Goal: Task Accomplishment & Management: Complete application form

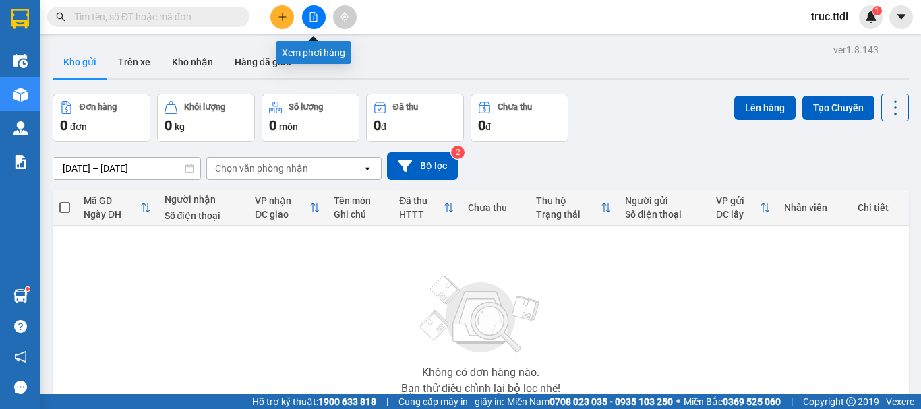
click at [315, 12] on icon "file-add" at bounding box center [313, 16] width 9 height 9
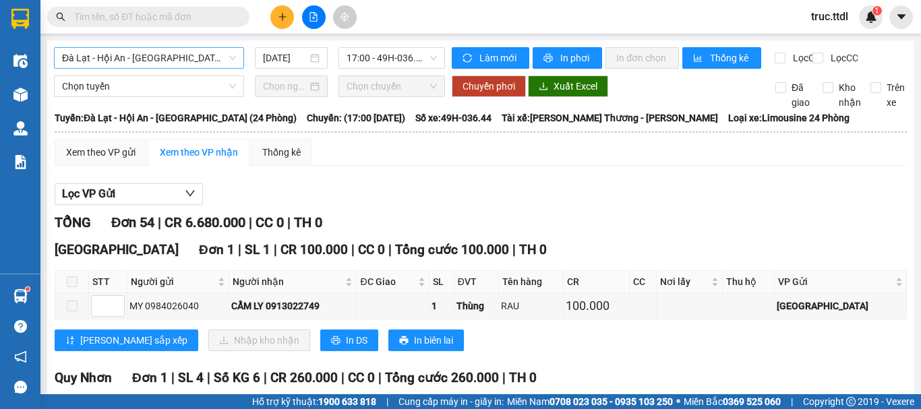
click at [189, 66] on span "Đà Lạt - Hội An - [GEOGRAPHIC_DATA] (24 Phòng)" at bounding box center [149, 58] width 174 height 20
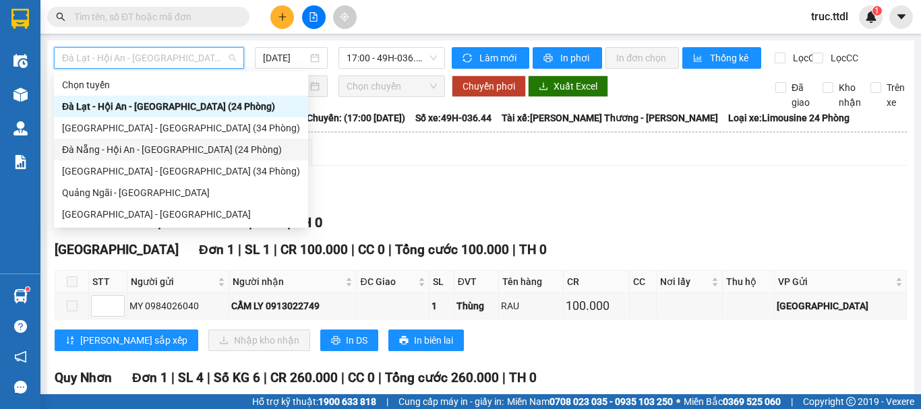
click at [152, 148] on div "Đà Nẵng - Hội An - [GEOGRAPHIC_DATA] (24 Phòng)" at bounding box center [181, 149] width 238 height 15
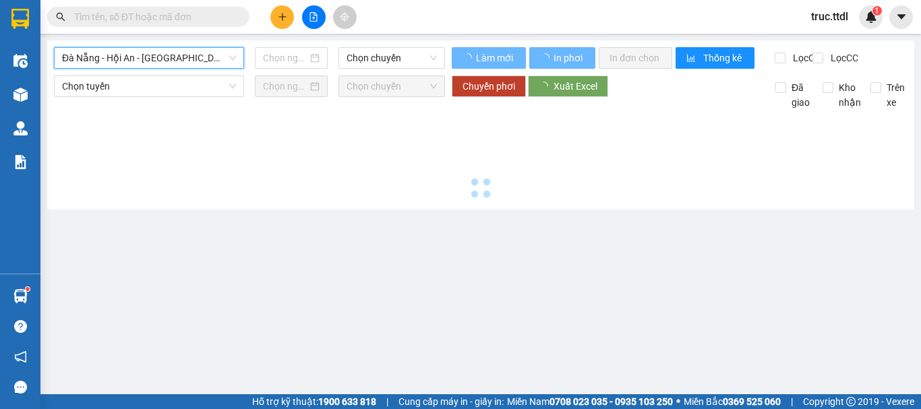
type input "[DATE]"
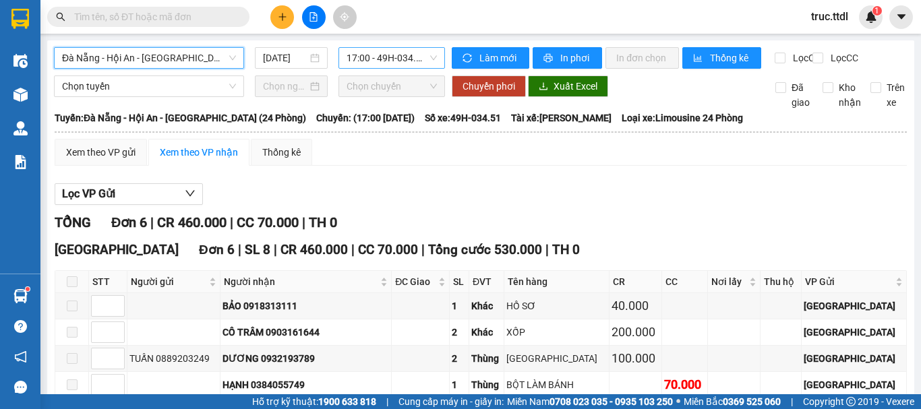
click at [378, 53] on span "17:00 - 49H-034.51" at bounding box center [392, 58] width 90 height 20
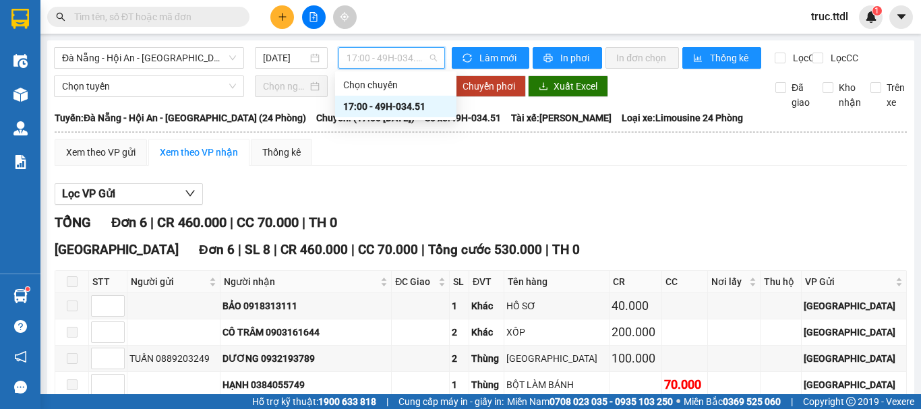
click at [459, 166] on div "Xem theo VP gửi Xem theo VP nhận Thống kê" at bounding box center [481, 152] width 853 height 27
click at [396, 53] on span "17:00 - 49H-034.51" at bounding box center [392, 58] width 90 height 20
click at [491, 55] on span "Làm mới" at bounding box center [499, 58] width 39 height 15
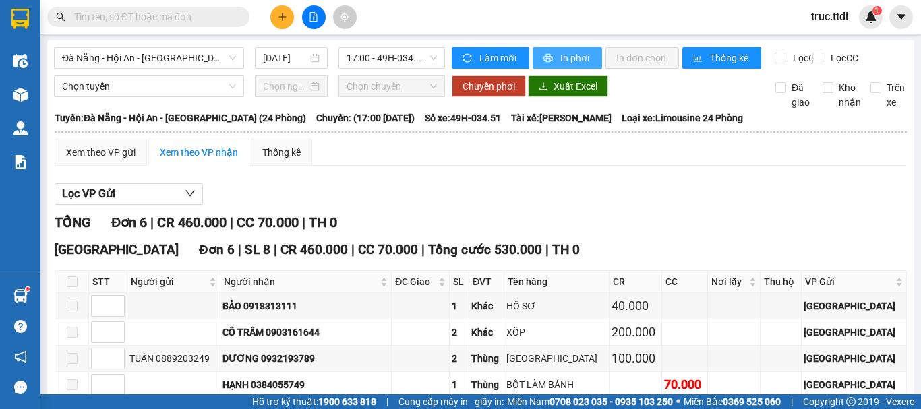
click at [561, 53] on span "In phơi" at bounding box center [576, 58] width 31 height 15
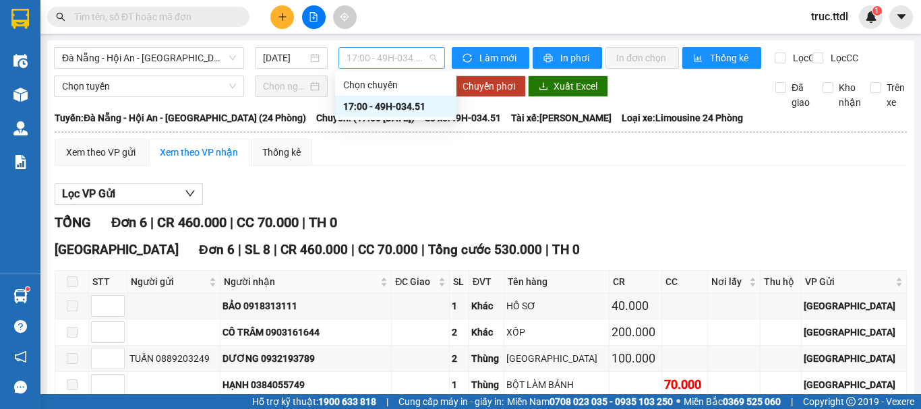
click at [369, 60] on span "17:00 - 49H-034.51" at bounding box center [392, 58] width 90 height 20
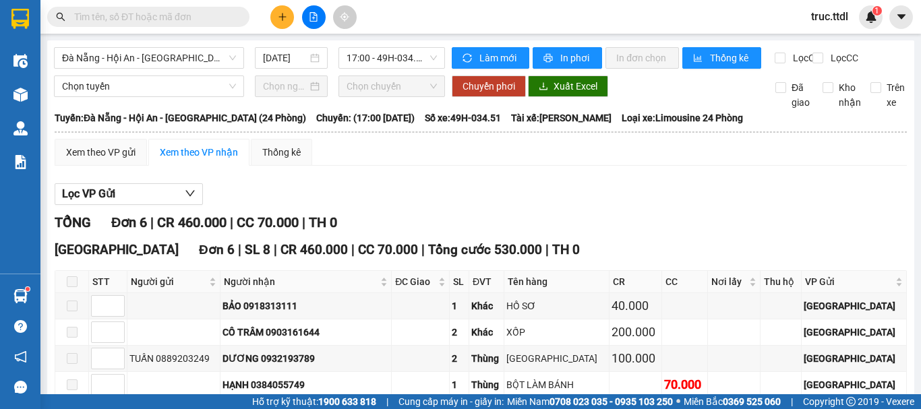
click at [391, 217] on div "Lọc VP Gửi TỔNG Đơn 6 | CR 460.000 | CC 70.000 | TH 0 Đà Lạt Đơn 6 | SL 8 | CR…" at bounding box center [481, 338] width 853 height 323
click at [195, 59] on span "Đà Nẵng - Hội An - [GEOGRAPHIC_DATA] (24 Phòng)" at bounding box center [149, 58] width 174 height 20
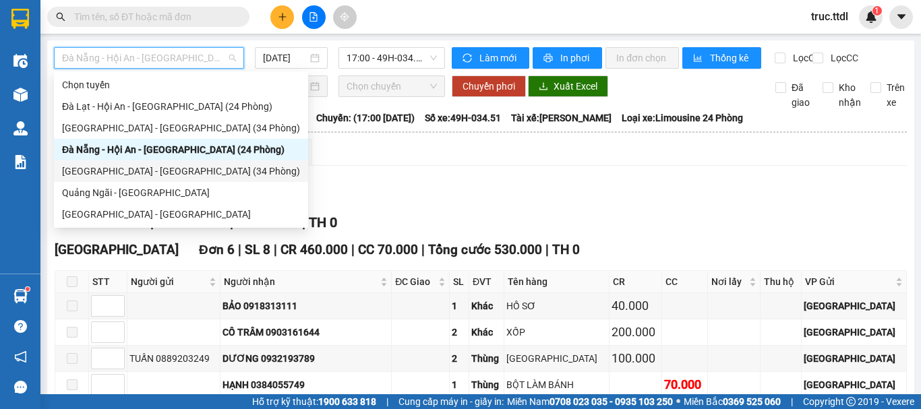
click at [127, 177] on div "[GEOGRAPHIC_DATA] - [GEOGRAPHIC_DATA] (34 Phòng)" at bounding box center [181, 171] width 238 height 15
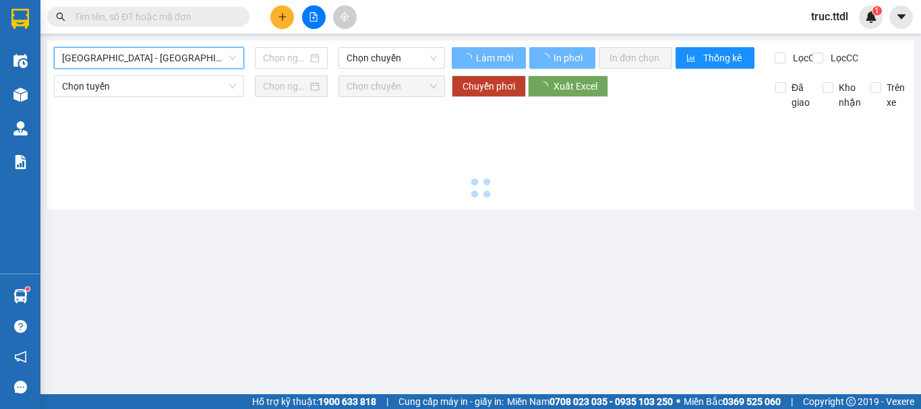
type input "[DATE]"
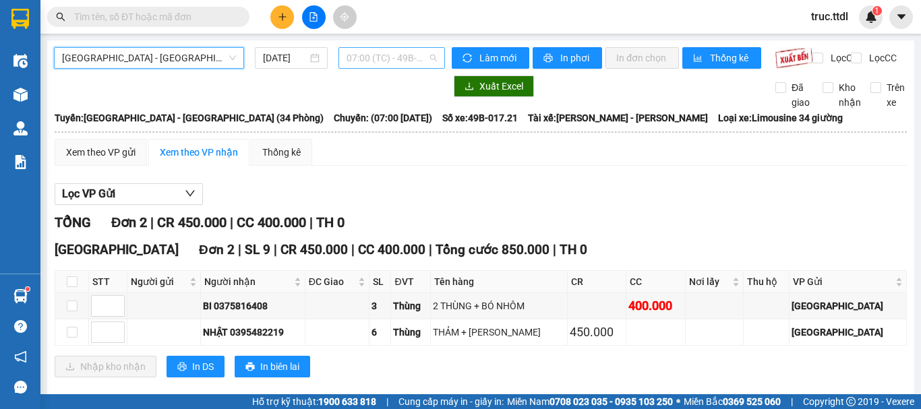
click at [374, 65] on span "07:00 (TC) - 49B-017.21" at bounding box center [392, 58] width 90 height 20
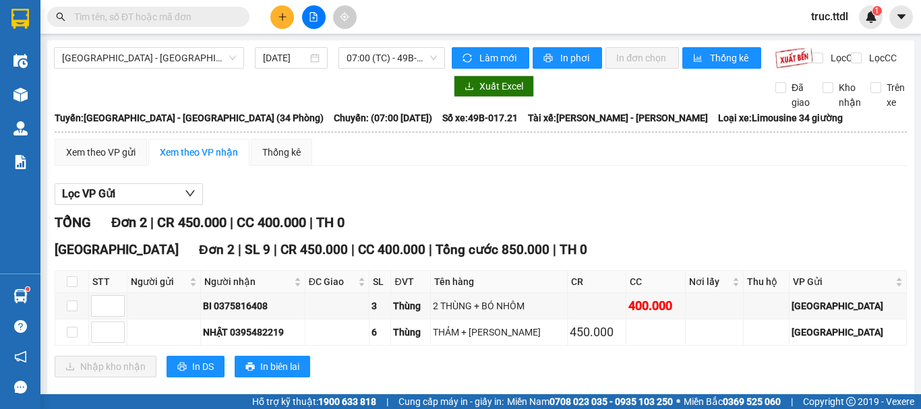
click at [478, 206] on div "Lọc VP Gửi" at bounding box center [481, 194] width 853 height 22
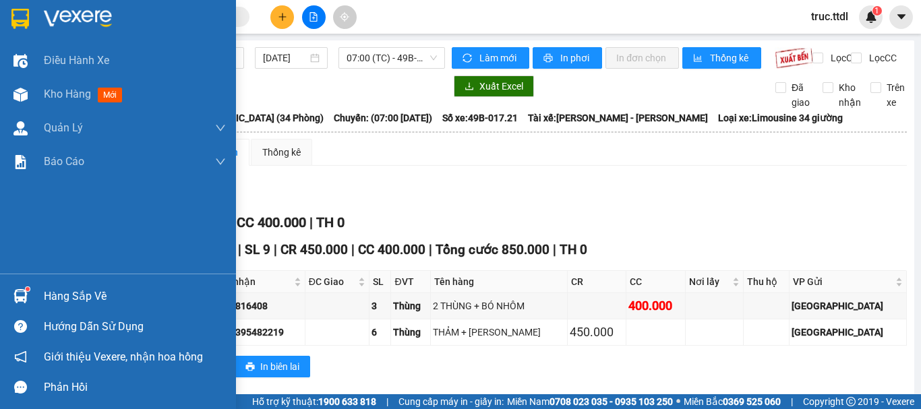
click at [17, 22] on img at bounding box center [20, 19] width 18 height 20
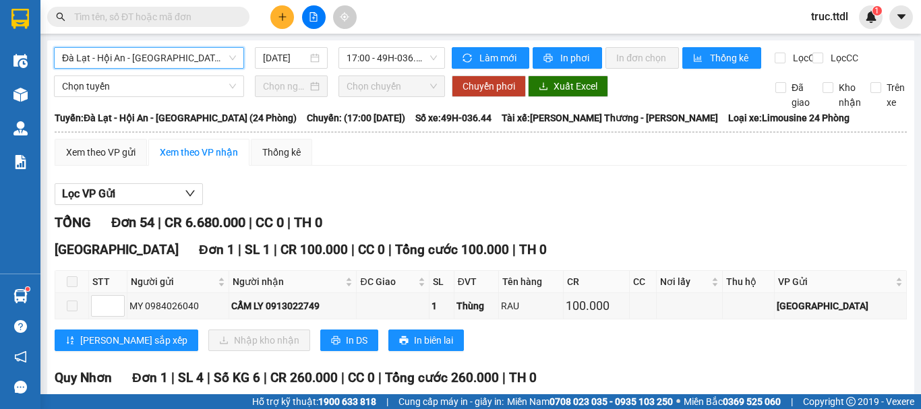
click at [399, 61] on span "17:00 - 49H-036.44" at bounding box center [392, 58] width 90 height 20
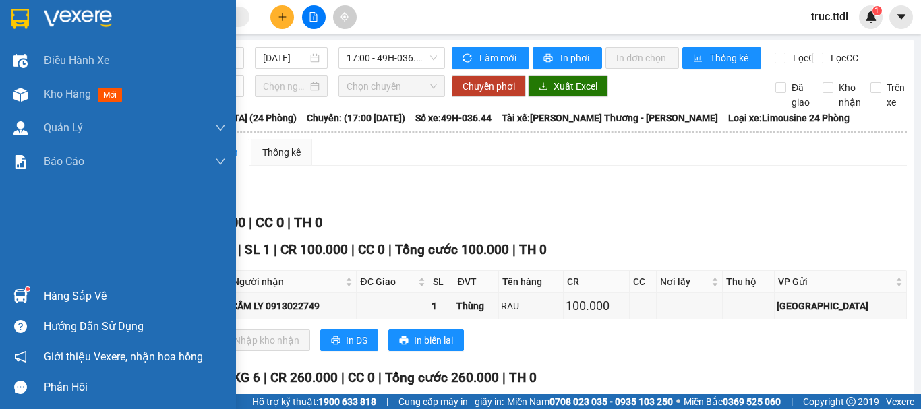
drag, startPoint x: 23, startPoint y: 19, endPoint x: 53, endPoint y: 3, distance: 33.8
click at [22, 18] on img at bounding box center [20, 19] width 18 height 20
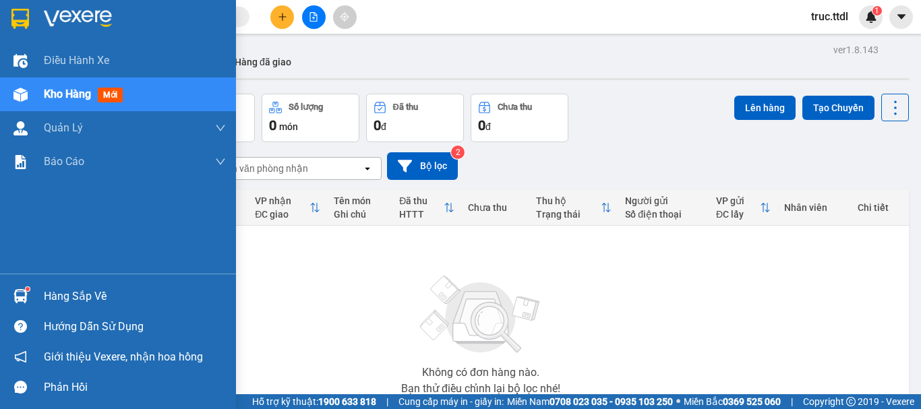
click at [18, 18] on img at bounding box center [20, 19] width 18 height 20
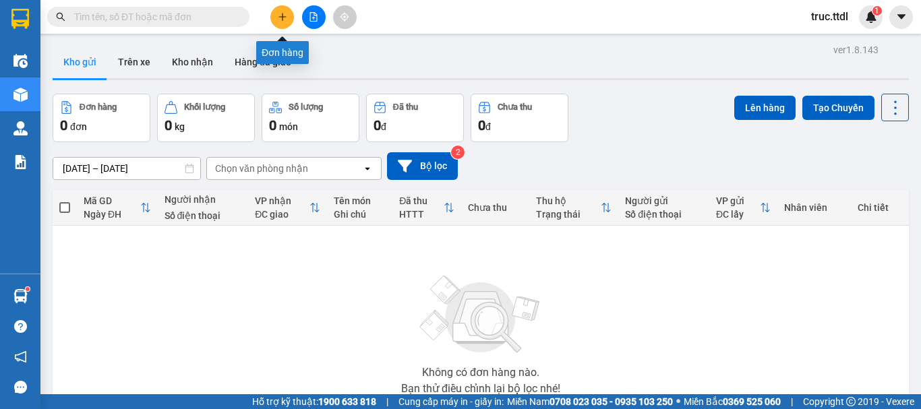
click at [289, 12] on button at bounding box center [282, 17] width 24 height 24
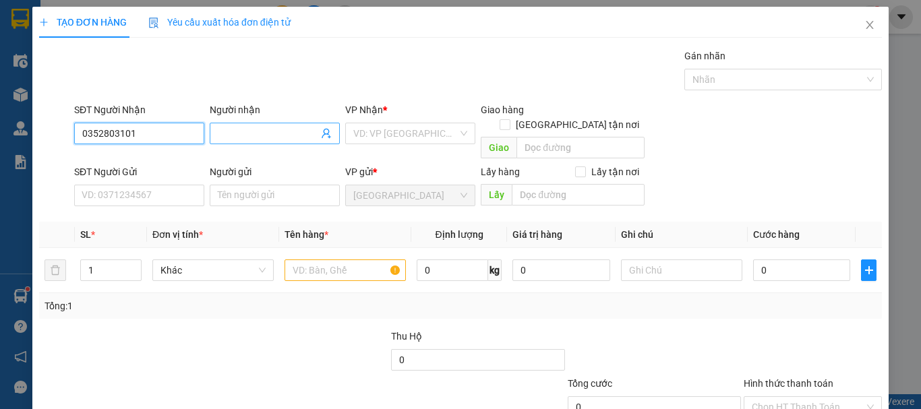
type input "0352803101"
click at [246, 140] on input "Người nhận" at bounding box center [268, 133] width 101 height 15
drag, startPoint x: 170, startPoint y: 136, endPoint x: 0, endPoint y: 131, distance: 170.1
click at [0, 131] on div "TẠO ĐƠN HÀNG Yêu cầu xuất hóa đơn điện tử Transit Pickup Surcharge Ids Transit …" at bounding box center [460, 204] width 921 height 409
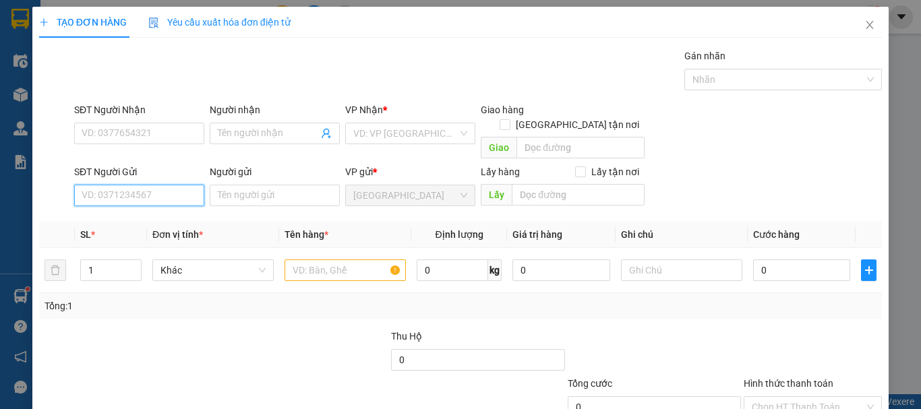
click at [129, 185] on input "SĐT Người Gửi" at bounding box center [139, 196] width 130 height 22
paste input "0352803101"
type input "0352803101"
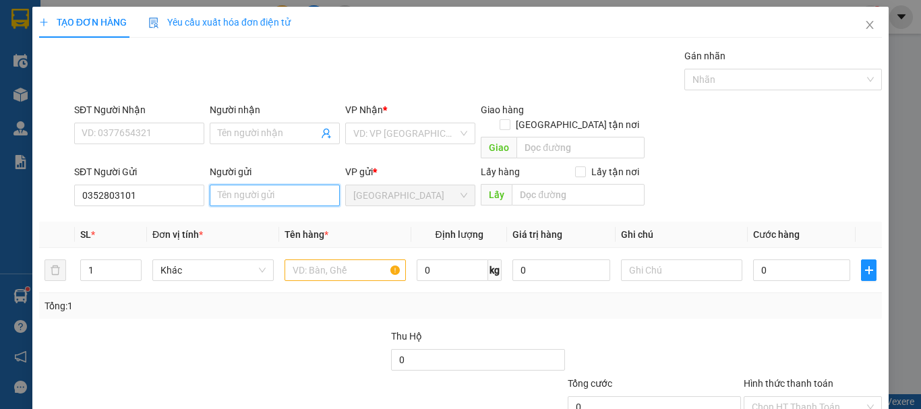
click at [235, 185] on input "Người gửi" at bounding box center [275, 196] width 130 height 22
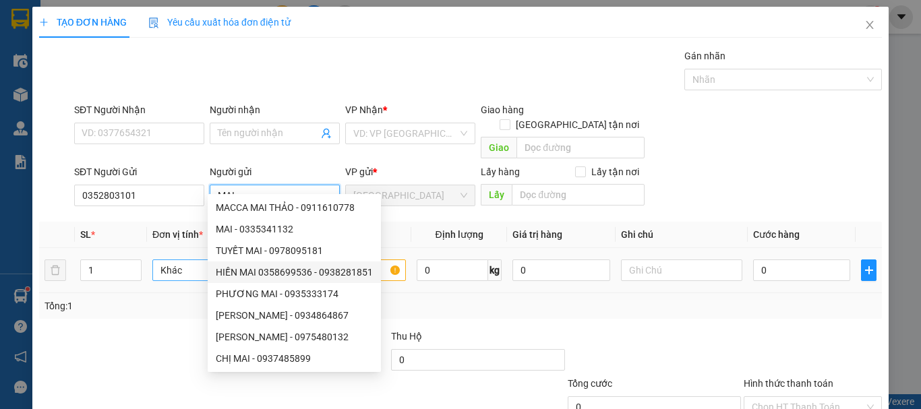
click at [183, 260] on span "Khác" at bounding box center [213, 270] width 105 height 20
type input "MAI"
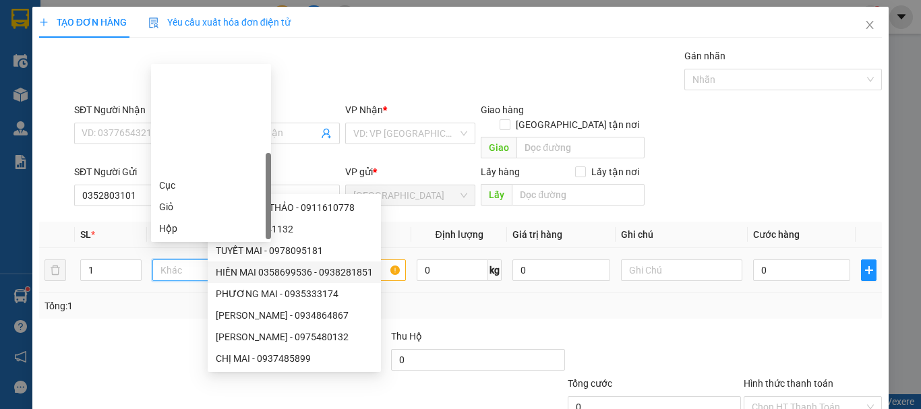
scroll to position [130, 0]
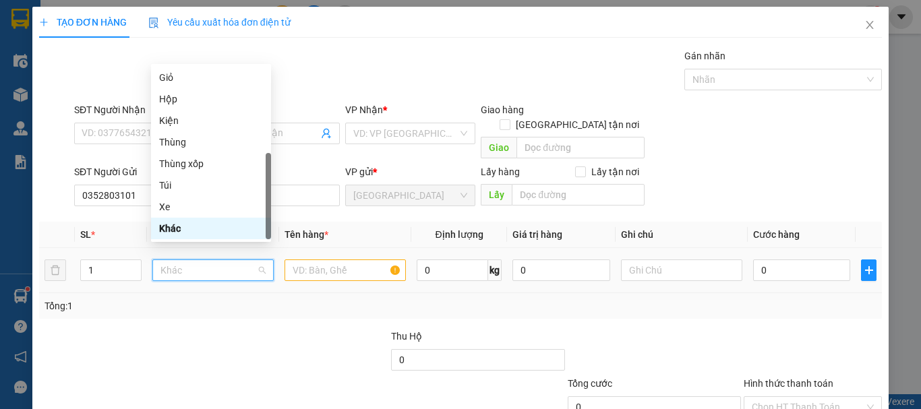
type input "B"
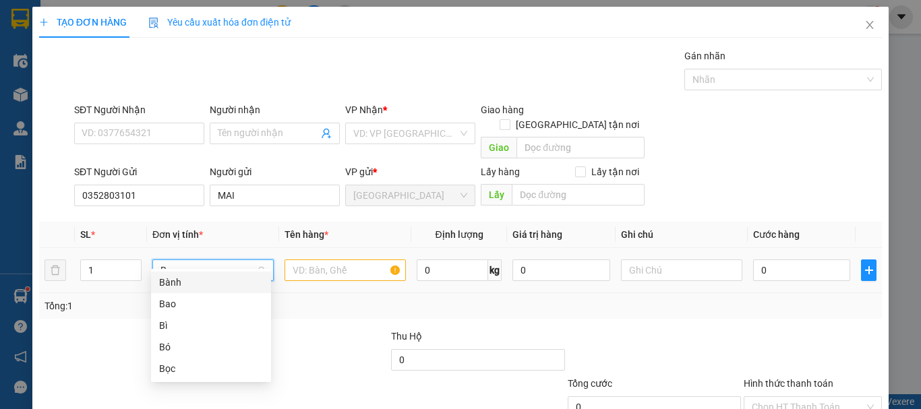
scroll to position [0, 0]
drag, startPoint x: 188, startPoint y: 364, endPoint x: 298, endPoint y: 288, distance: 134.0
click at [188, 363] on div "Bọc" at bounding box center [211, 369] width 104 height 15
click at [320, 260] on input "text" at bounding box center [345, 271] width 121 height 22
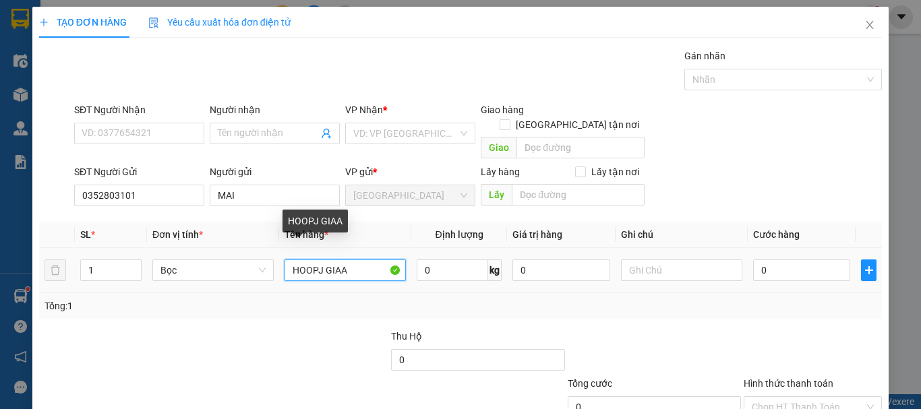
drag, startPoint x: 359, startPoint y: 262, endPoint x: 273, endPoint y: 275, distance: 87.3
click at [273, 275] on tr "1 Bọc HOOPJ GIAA 0 kg 0 0" at bounding box center [460, 270] width 843 height 45
type input "HỘP GIẤY"
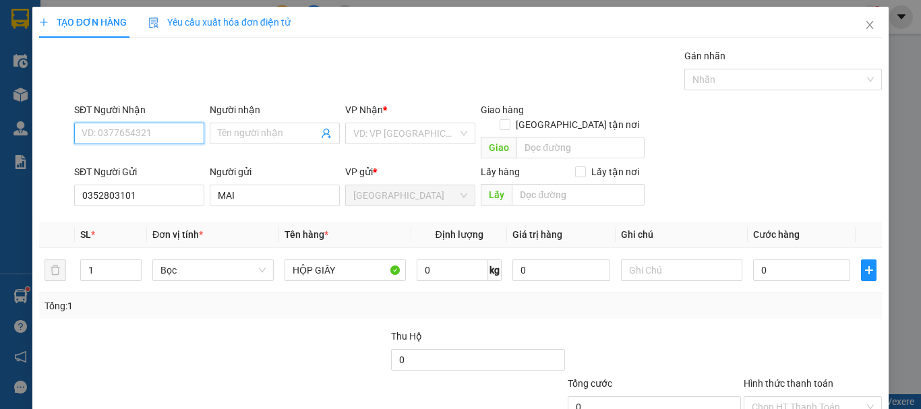
click at [125, 141] on input "SĐT Người Nhận" at bounding box center [139, 134] width 130 height 22
click at [241, 141] on span at bounding box center [275, 134] width 130 height 22
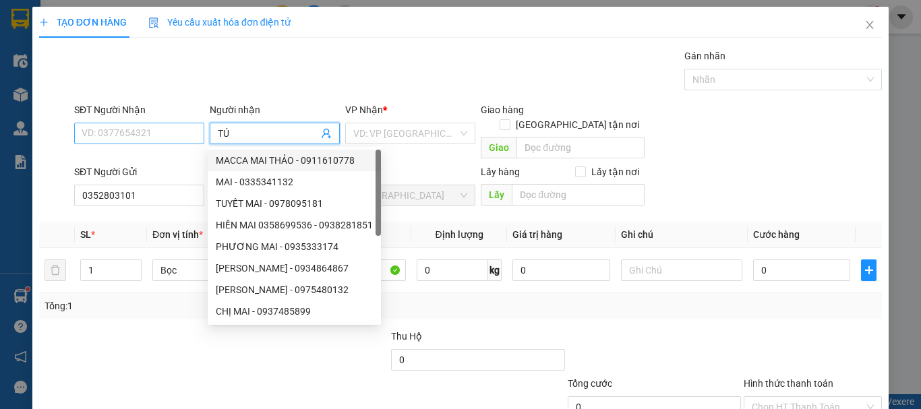
type input "TÚ"
click at [159, 132] on input "SĐT Người Nhận" at bounding box center [139, 134] width 130 height 22
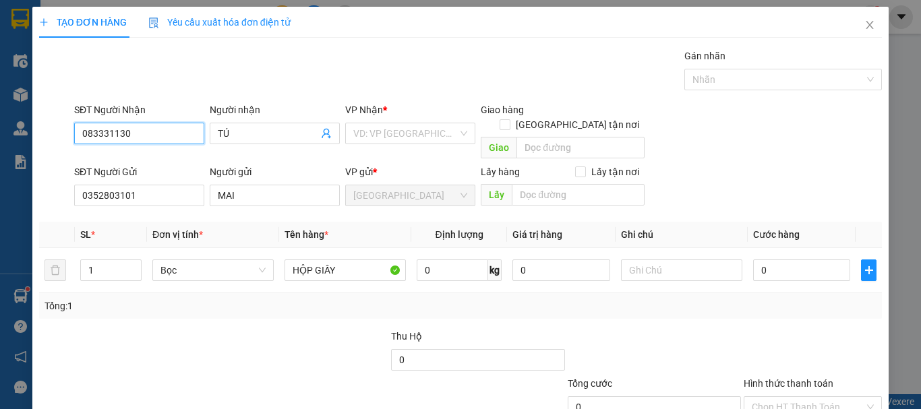
type input "0833311303"
click at [173, 156] on div "0833311303 - [GEOGRAPHIC_DATA]" at bounding box center [158, 160] width 152 height 15
type input "THANH TÚ"
click at [218, 260] on span "Khác" at bounding box center [213, 270] width 105 height 20
type input "0833311303"
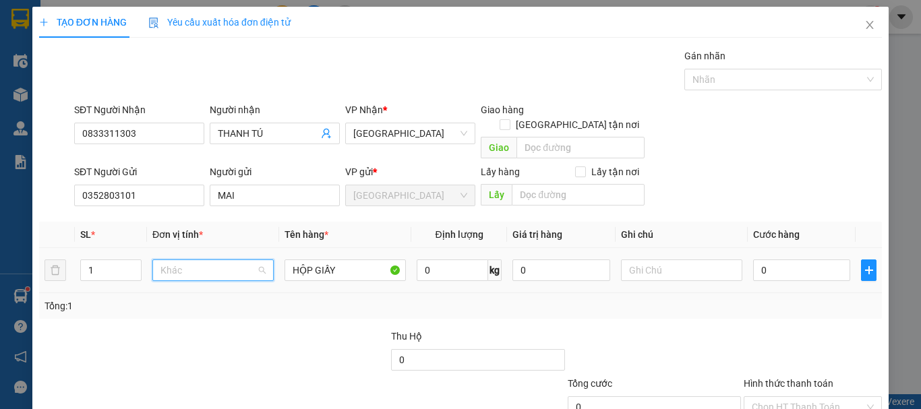
scroll to position [130, 0]
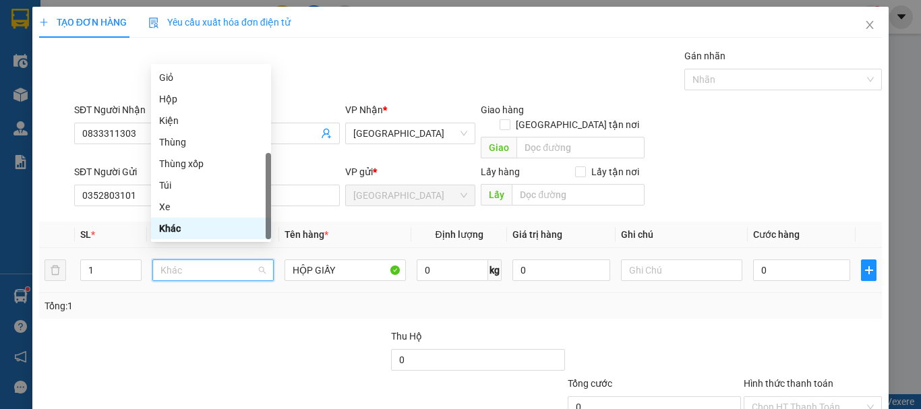
type input "B"
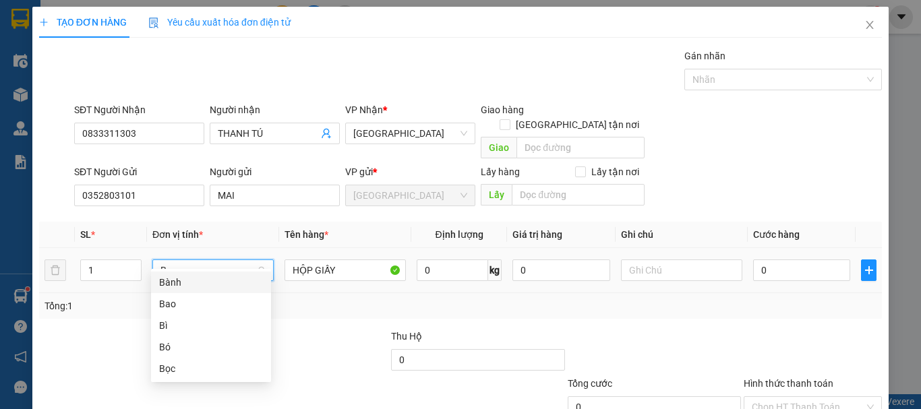
scroll to position [0, 0]
click at [209, 373] on div "Bọc" at bounding box center [211, 369] width 104 height 15
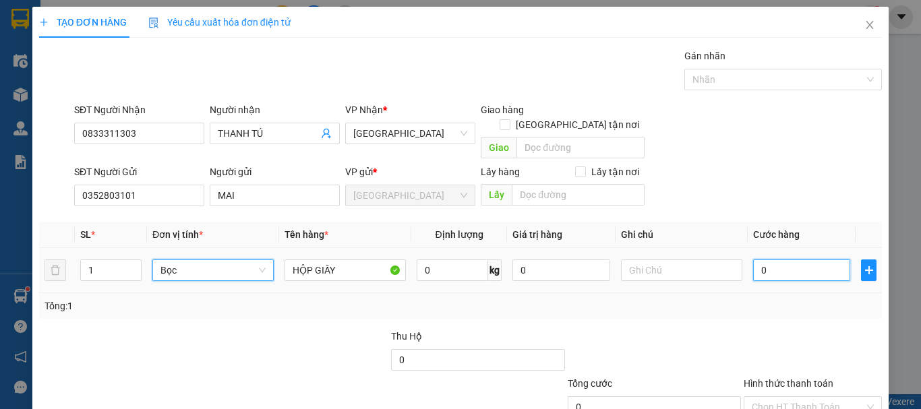
click at [803, 265] on input "0" at bounding box center [801, 271] width 97 height 22
type input "5"
type input "50"
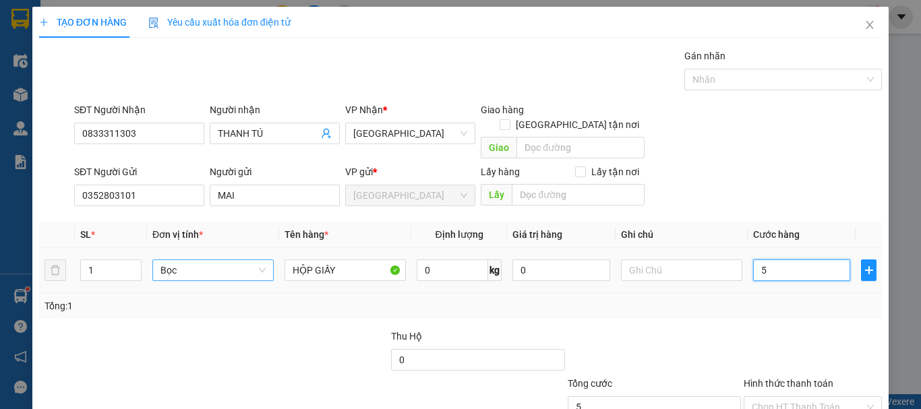
type input "50"
type input "50.000"
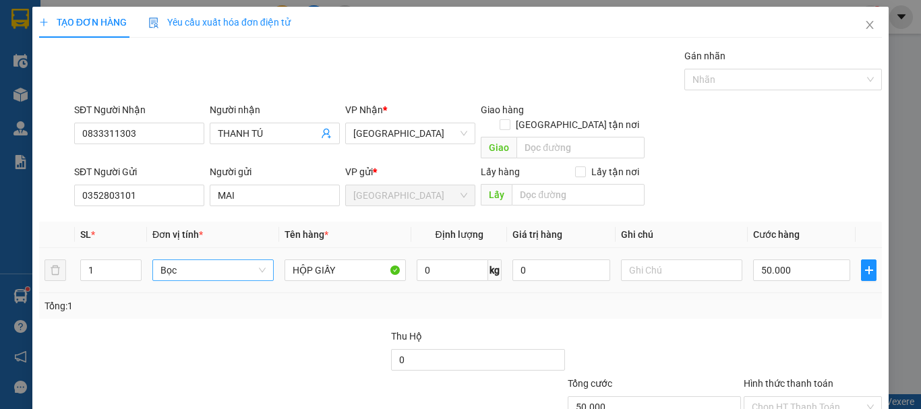
click at [791, 299] on div "Tổng: 1" at bounding box center [460, 306] width 843 height 26
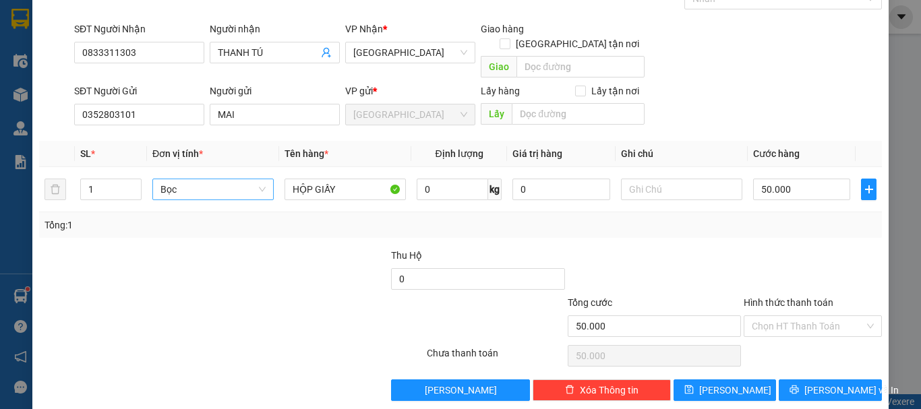
scroll to position [84, 0]
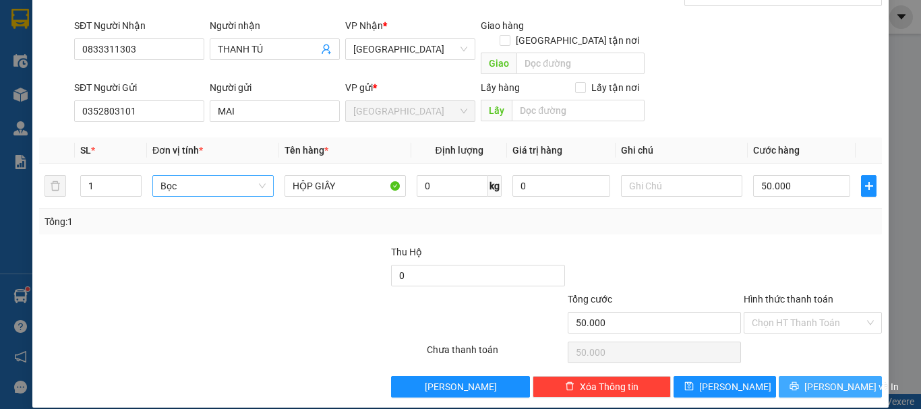
click at [853, 376] on button "[PERSON_NAME] và In" at bounding box center [830, 387] width 103 height 22
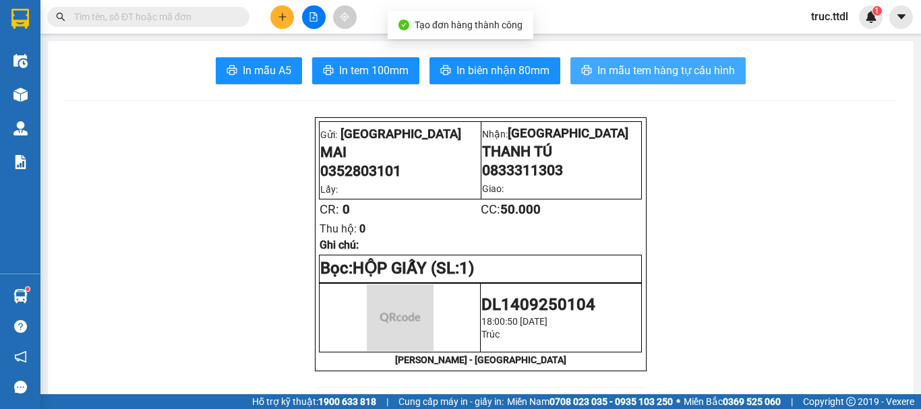
click at [610, 74] on span "In mẫu tem hàng tự cấu hình" at bounding box center [667, 70] width 138 height 17
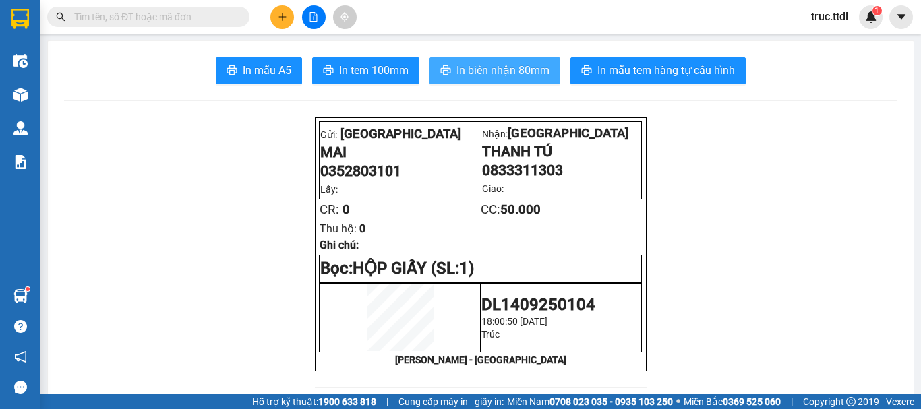
click at [521, 76] on span "In biên nhận 80mm" at bounding box center [503, 70] width 93 height 17
click at [823, 18] on span "truc.ttdl" at bounding box center [830, 16] width 59 height 17
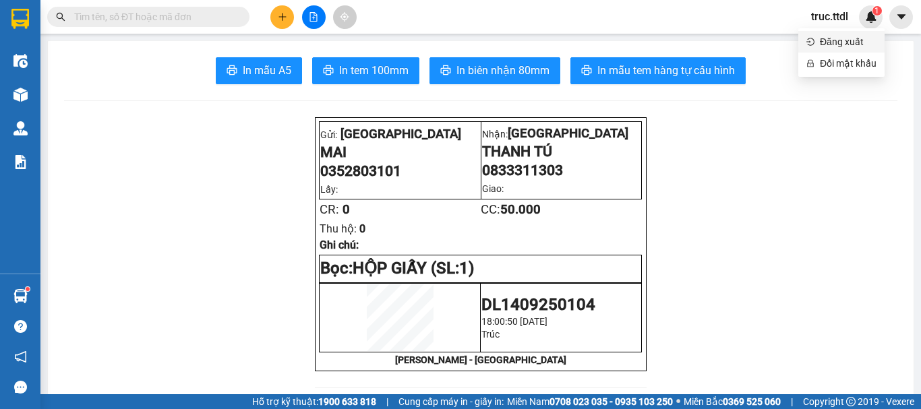
click at [821, 43] on span "Đăng xuất" at bounding box center [848, 41] width 57 height 15
